Goal: Communication & Community: Contribute content

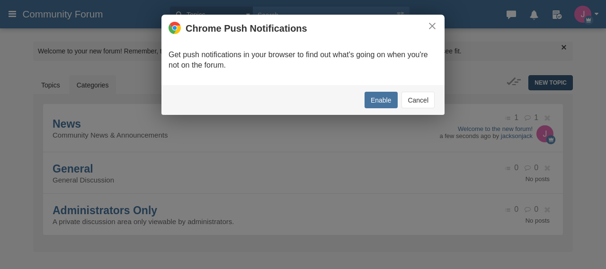
click at [537, 80] on body "Categories Members Calendar Community Forum Topics Topics Members" at bounding box center [303, 150] width 606 height 301
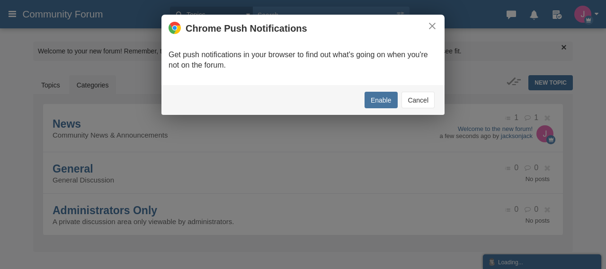
click at [420, 99] on button "Cancel" at bounding box center [417, 100] width 33 height 17
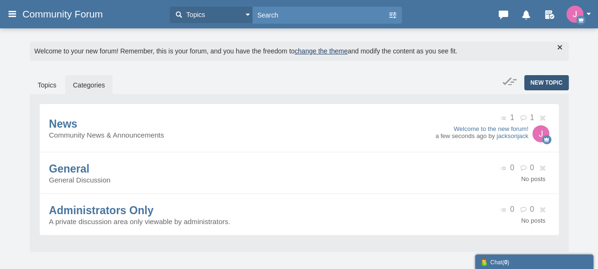
click at [539, 83] on span "New Topic" at bounding box center [547, 82] width 32 height 7
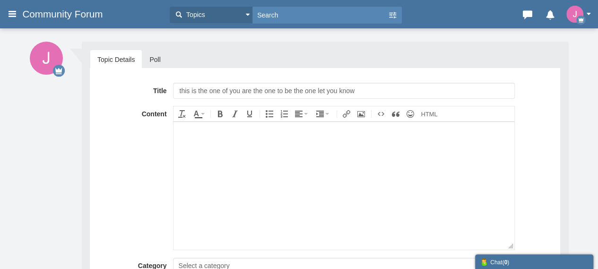
type input "this is the one of you are the one to be the one let you know"
click at [251, 146] on body at bounding box center [344, 186] width 341 height 128
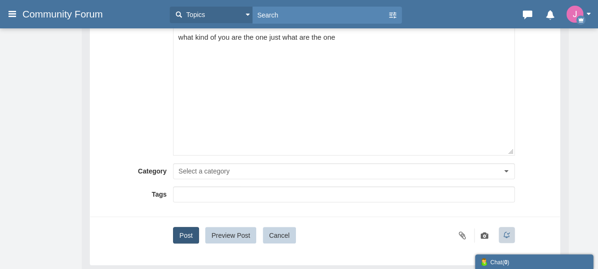
click at [184, 231] on button "Post" at bounding box center [186, 235] width 26 height 17
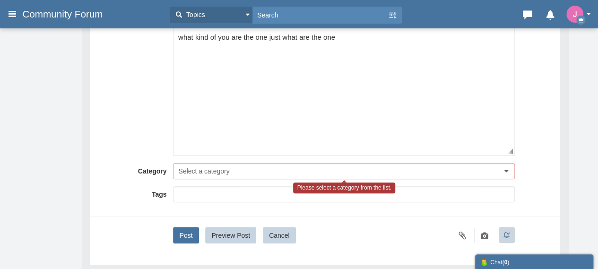
click at [223, 161] on div "Title this is the one of you are the one to be the one let you know Content div…" at bounding box center [325, 115] width 456 height 255
click at [219, 177] on button "Select a category" at bounding box center [344, 171] width 342 height 16
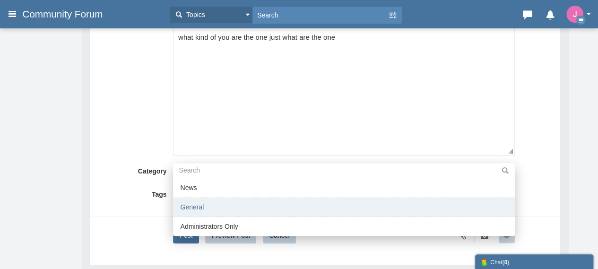
click at [204, 202] on li "General" at bounding box center [344, 207] width 342 height 19
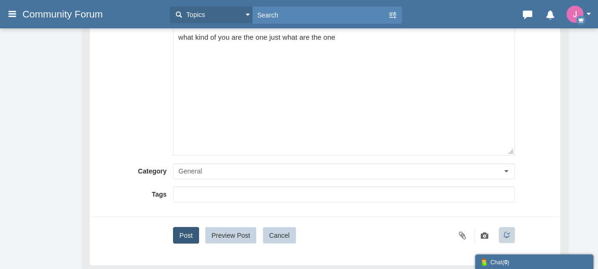
click at [184, 234] on button "Post" at bounding box center [186, 235] width 26 height 17
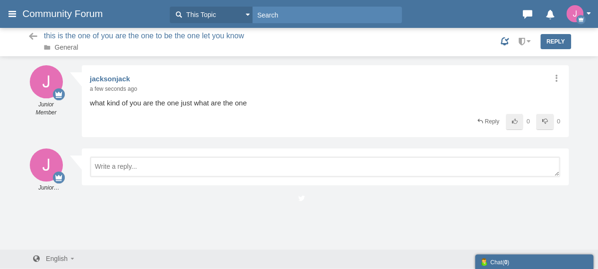
scroll to position [1, 0]
click at [552, 72] on div "Share Edit Move Delete Change Ownership Report jacksonjack Junior Member a few …" at bounding box center [325, 101] width 487 height 72
click at [557, 77] on icon at bounding box center [556, 78] width 9 height 8
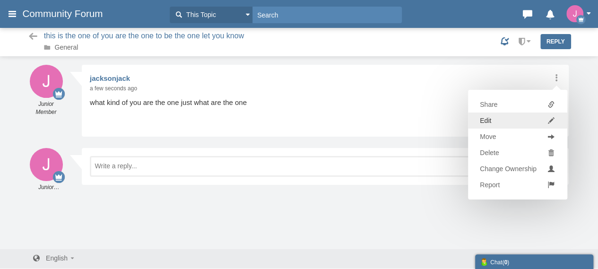
click at [514, 119] on link "Edit" at bounding box center [517, 121] width 99 height 16
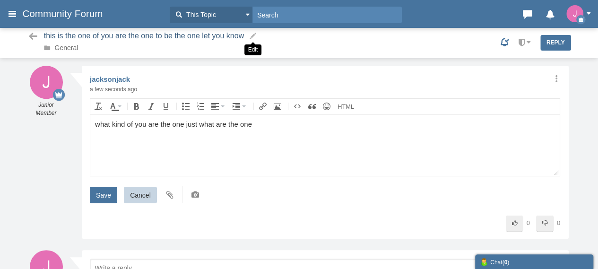
click at [253, 38] on small at bounding box center [253, 36] width 9 height 9
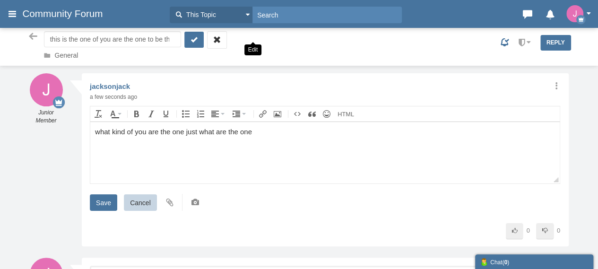
scroll to position [0, 56]
click at [138, 39] on input "this is the one of you are the one to be the one let you know" at bounding box center [112, 39] width 137 height 16
type input "Talk To Someone At [GEOGRAPHIC_DATA] [GEOGRAPHIC_DATA] Contact Numbers: Complet…"
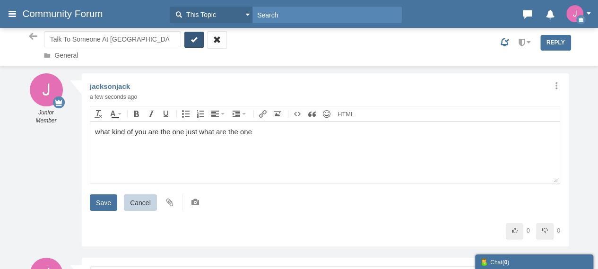
click at [200, 37] on button "submit" at bounding box center [195, 40] width 20 height 16
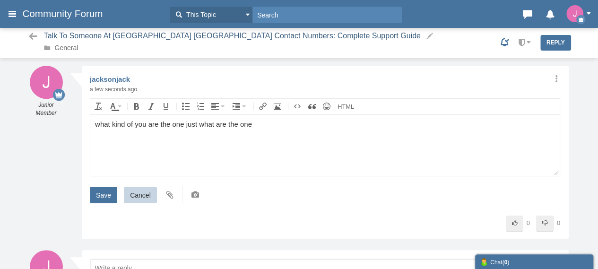
click at [244, 134] on body "what kind of you are the one just what are the one" at bounding box center [325, 145] width 470 height 62
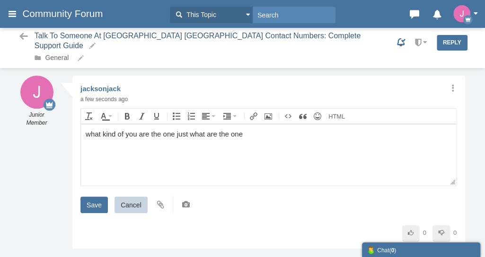
drag, startPoint x: 34, startPoint y: 139, endPoint x: 2, endPoint y: 140, distance: 32.2
click at [19, 140] on div "Junior Member 2 posts jacksonjack Junior Member 2 posts Share Edit Move" at bounding box center [242, 185] width 459 height 238
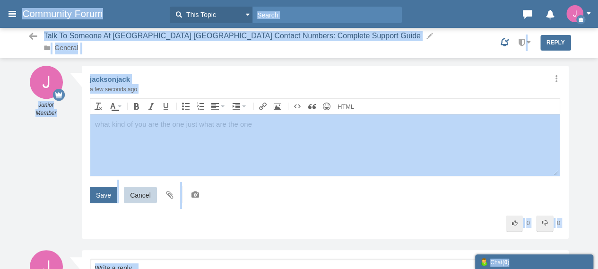
click at [0, 178] on div "Messages are turned off. Enable them to send or receive messages. Enable Messag…" at bounding box center [299, 186] width 598 height 240
click at [263, 211] on div "Share Edit Move Delete Change Ownership Report jacksonjack Junior Member a few …" at bounding box center [325, 152] width 487 height 173
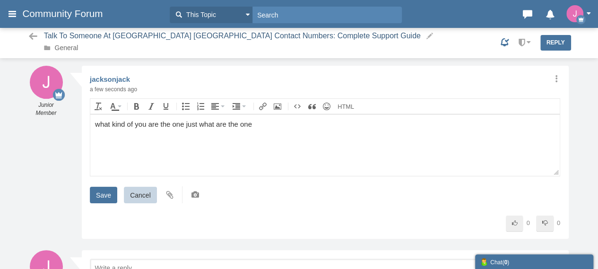
click at [200, 139] on body "what kind of you are the one just what are the one" at bounding box center [325, 145] width 470 height 62
paste body
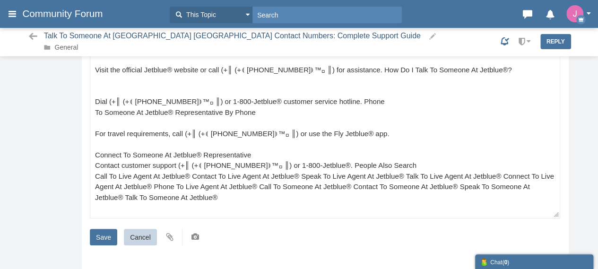
scroll to position [213, 0]
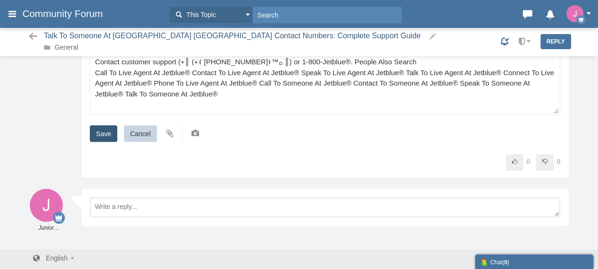
click at [103, 131] on input "Save" at bounding box center [103, 133] width 27 height 17
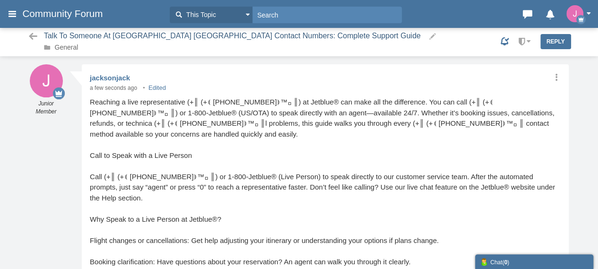
scroll to position [0, 0]
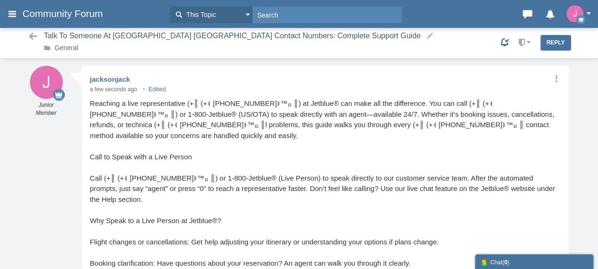
click at [71, 13] on span "Community Forum" at bounding box center [66, 13] width 88 height 11
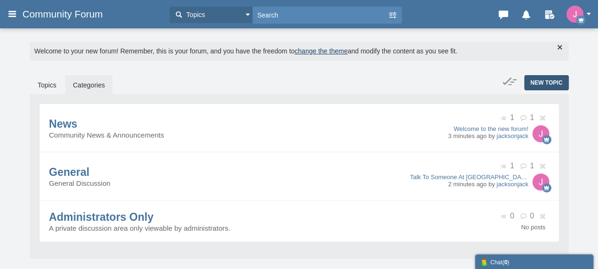
click at [545, 82] on span "New Topic" at bounding box center [547, 82] width 32 height 7
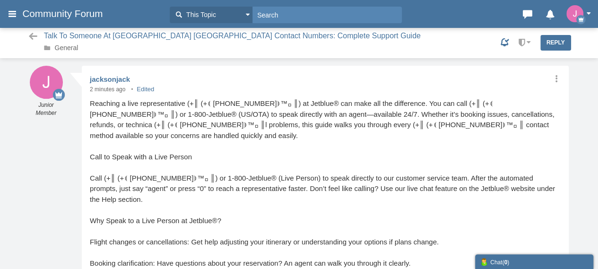
drag, startPoint x: 293, startPoint y: 197, endPoint x: 290, endPoint y: 192, distance: 6.4
click at [292, 198] on div "Call (+║ (+⟬ (1)-855-546-5596⟭™◻ ║) or 1-800-Jetblue® (Live Person) to speak di…" at bounding box center [325, 189] width 471 height 32
click at [137, 34] on span "Talk To Someone At [GEOGRAPHIC_DATA] [GEOGRAPHIC_DATA] Contact Numbers: Complet…" at bounding box center [232, 36] width 377 height 8
click at [72, 48] on link "General" at bounding box center [67, 48] width 24 height 8
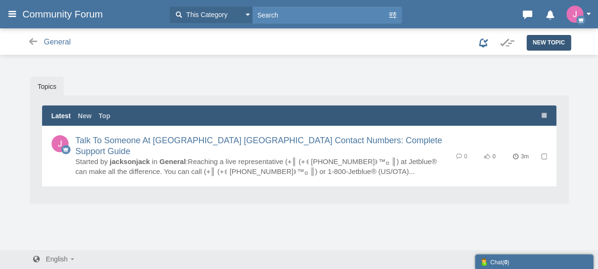
click at [551, 46] on span "New Topic" at bounding box center [549, 42] width 32 height 7
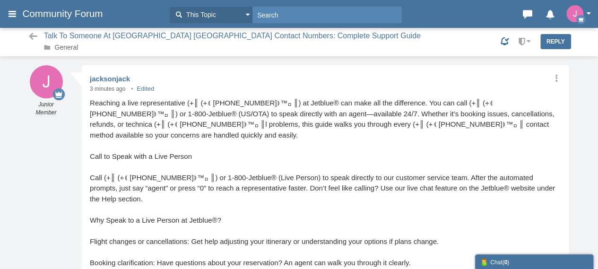
scroll to position [1, 0]
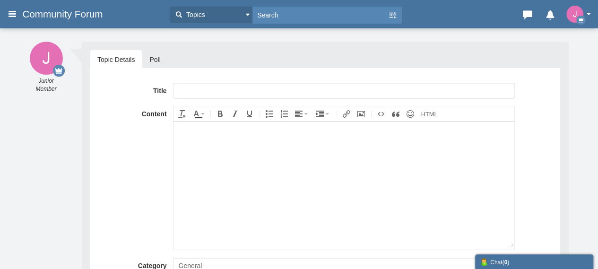
click at [219, 88] on input "text" at bounding box center [344, 91] width 342 height 16
paste input "Talk To Someone At Copa Airlines USA Contact Numbers: Complete Support Guide"
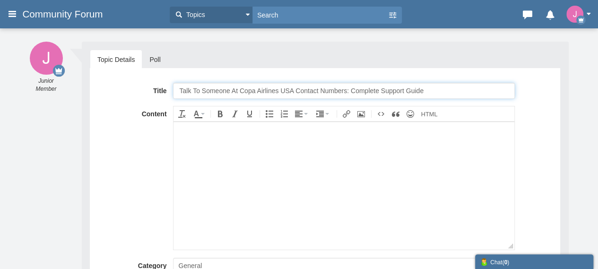
type input "Talk To Someone At Copa Airlines USA Contact Numbers: Complete Support Guide"
click at [247, 191] on body at bounding box center [344, 186] width 341 height 128
click at [254, 200] on body at bounding box center [344, 186] width 341 height 128
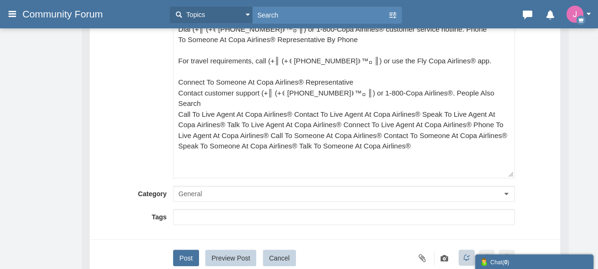
scroll to position [189, 0]
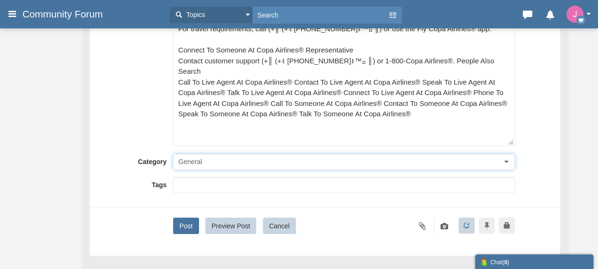
click at [237, 159] on button "General" at bounding box center [344, 162] width 342 height 16
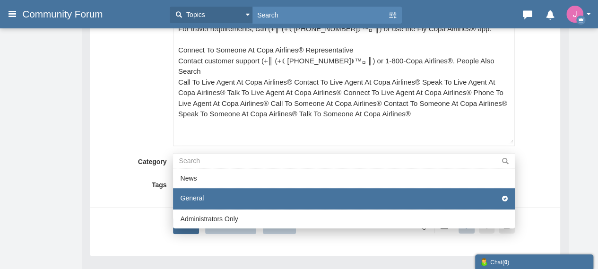
click at [203, 200] on li "General" at bounding box center [344, 198] width 342 height 21
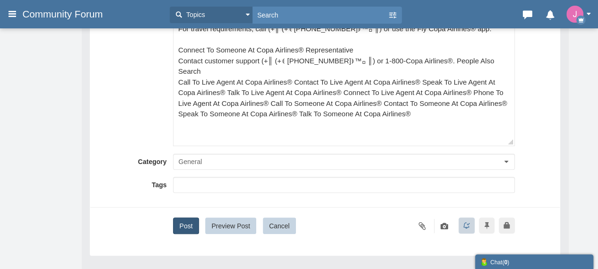
click at [185, 224] on button "Post" at bounding box center [186, 226] width 26 height 17
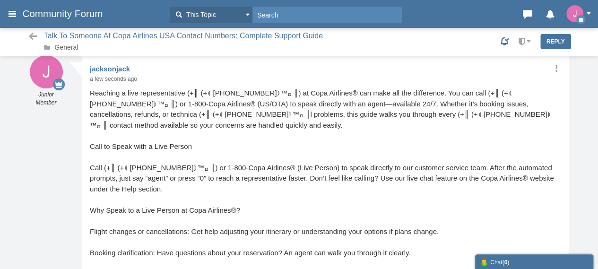
scroll to position [3, 0]
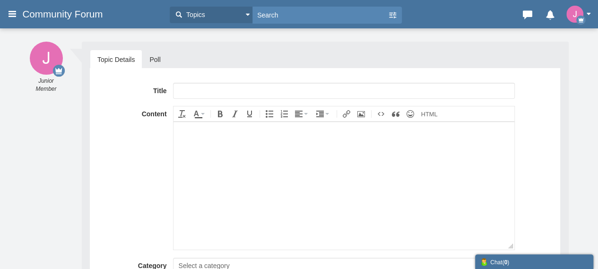
click at [238, 179] on body at bounding box center [344, 186] width 341 height 128
click at [266, 173] on body at bounding box center [344, 186] width 341 height 128
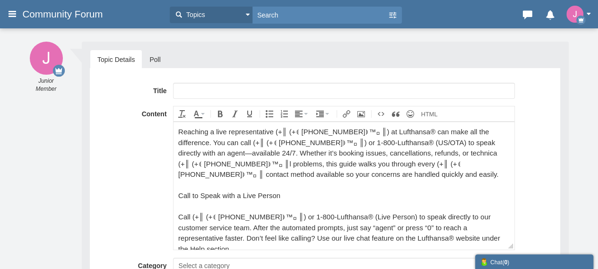
scroll to position [510, 0]
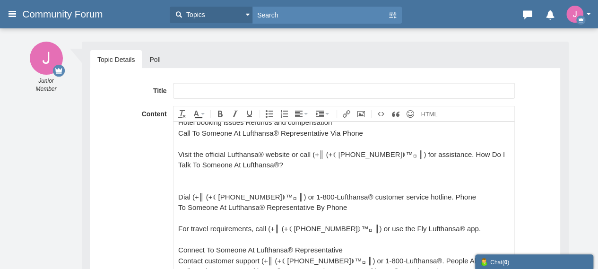
click at [265, 98] on div "Title Content div Deleting Attachment... getFilename get_filesize 0% Cancel Upl…" at bounding box center [325, 253] width 456 height 341
click at [254, 85] on input "text" at bounding box center [344, 91] width 342 height 16
paste input "Talk To Someone At Lufthansa [GEOGRAPHIC_DATA] Contact Numbers: Complete Suppor…"
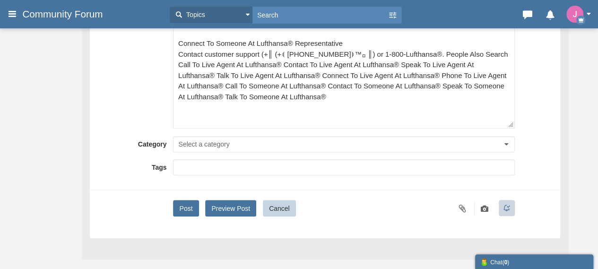
scroll to position [237, 0]
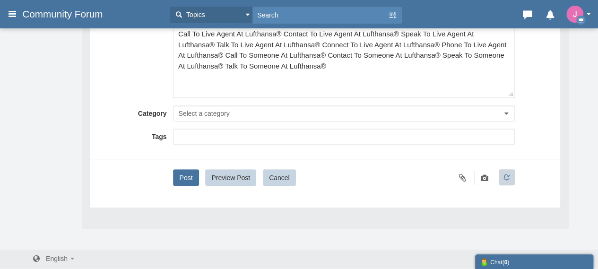
type input "Talk To Someone At Lufthansa [GEOGRAPHIC_DATA] Contact Numbers: Complete Suppor…"
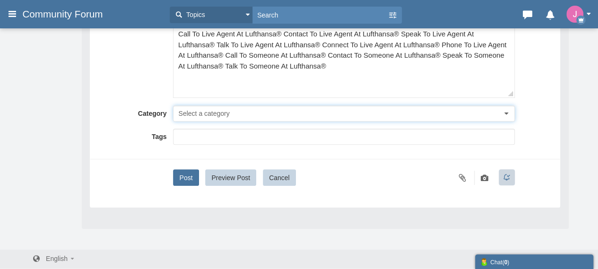
click at [220, 113] on span "Select a category" at bounding box center [203, 114] width 51 height 8
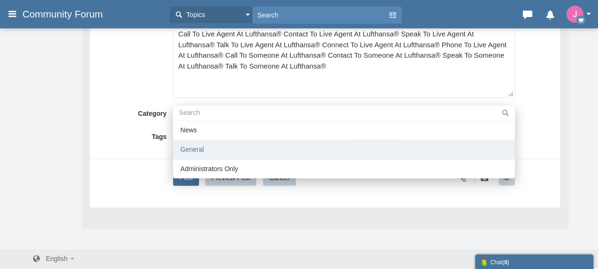
click at [206, 141] on li "General" at bounding box center [344, 149] width 342 height 19
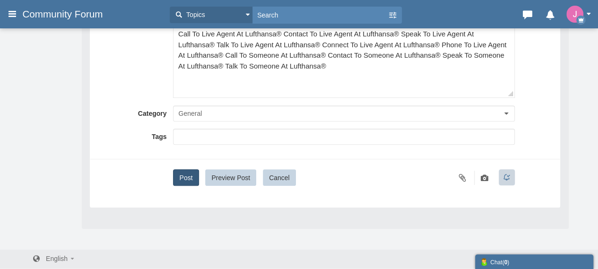
click at [185, 172] on button "Post" at bounding box center [186, 177] width 26 height 17
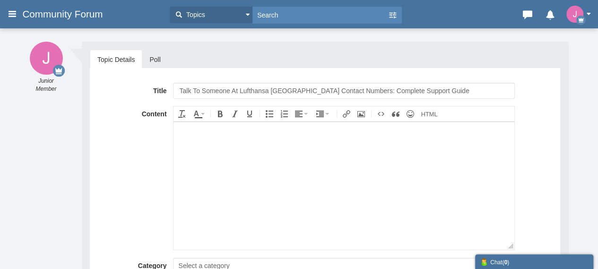
type input "Talk To Someone At Lufthansa [GEOGRAPHIC_DATA] Contact Numbers: Complete Suppor…"
click at [228, 161] on body at bounding box center [344, 186] width 341 height 128
click at [50, 15] on span "Community Forum" at bounding box center [66, 14] width 88 height 11
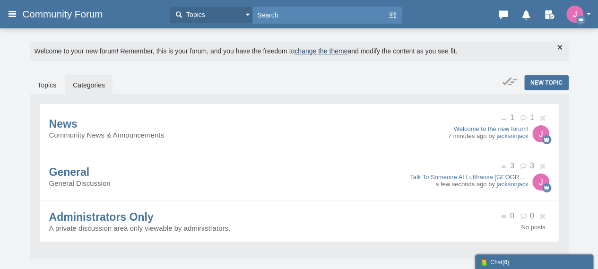
click at [75, 9] on span "Community Forum" at bounding box center [66, 14] width 88 height 11
